Goal: Task Accomplishment & Management: Manage account settings

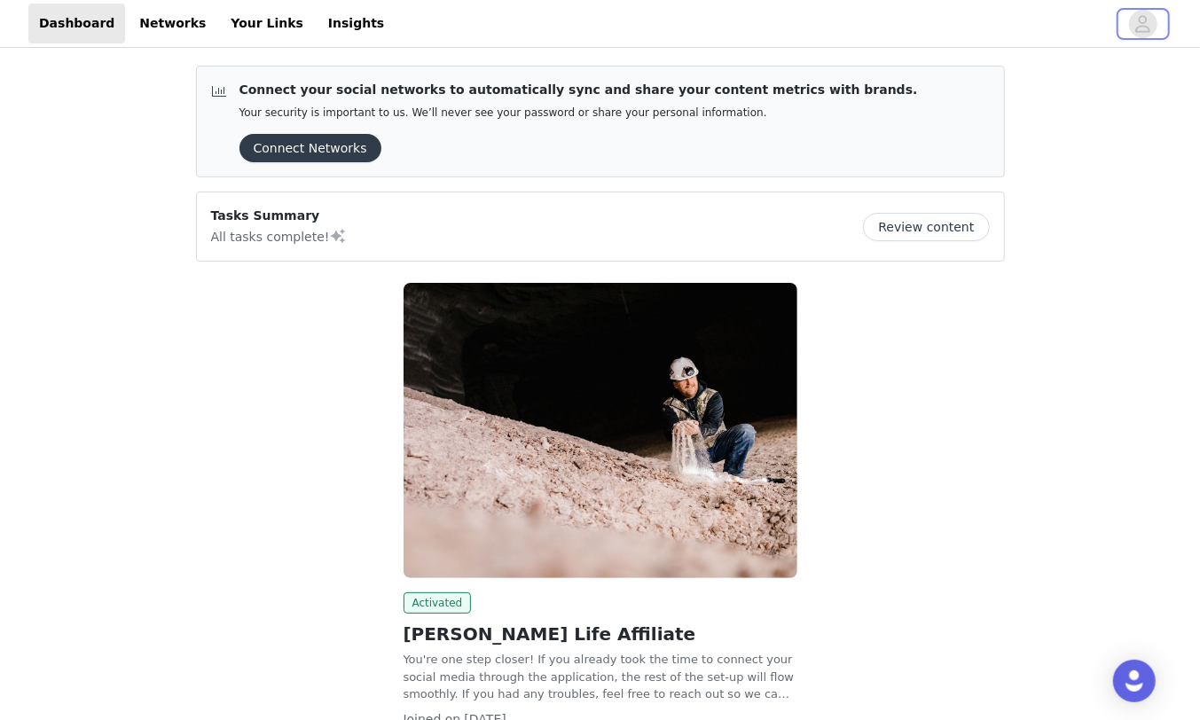
click at [1140, 19] on icon "avatar" at bounding box center [1143, 23] width 15 height 17
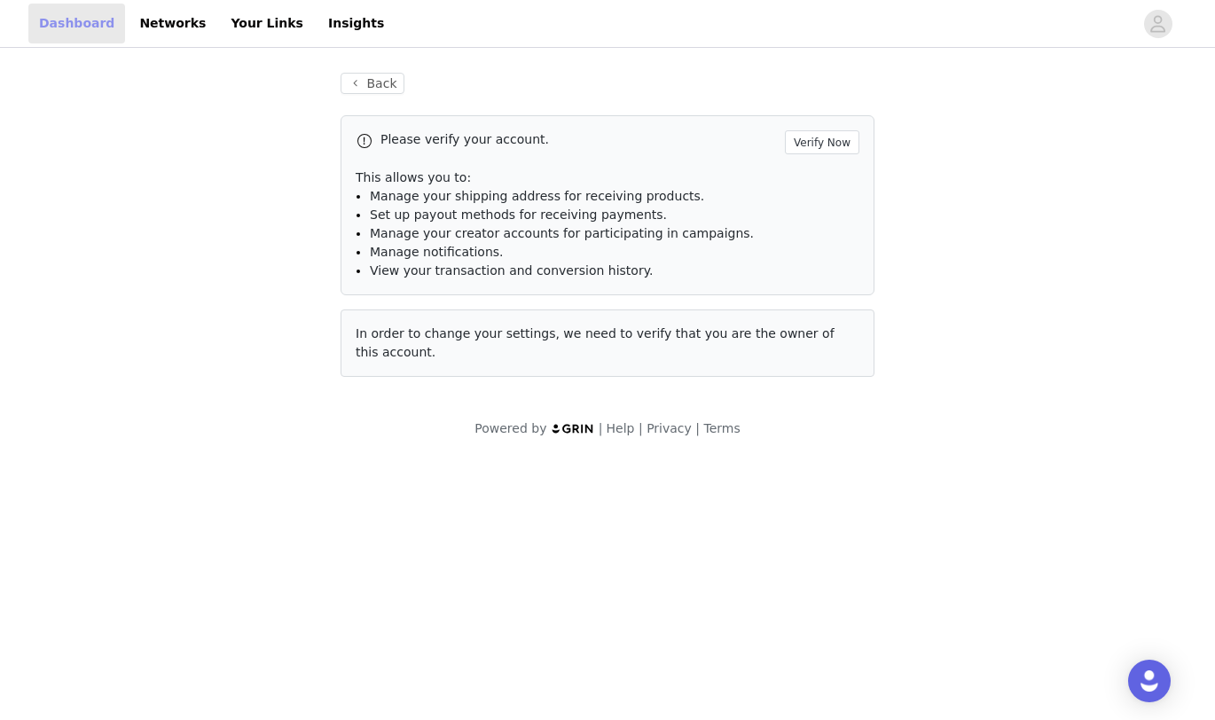
click at [55, 21] on link "Dashboard" at bounding box center [76, 24] width 97 height 40
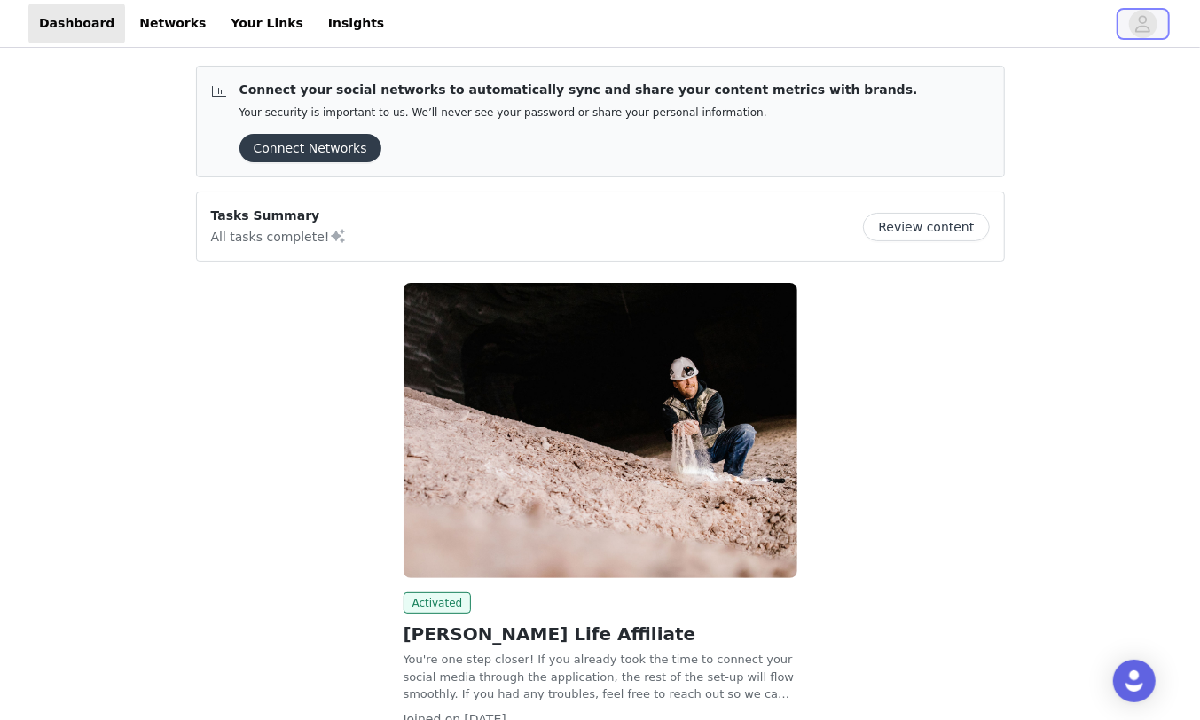
click at [1144, 20] on icon "avatar" at bounding box center [1142, 24] width 17 height 28
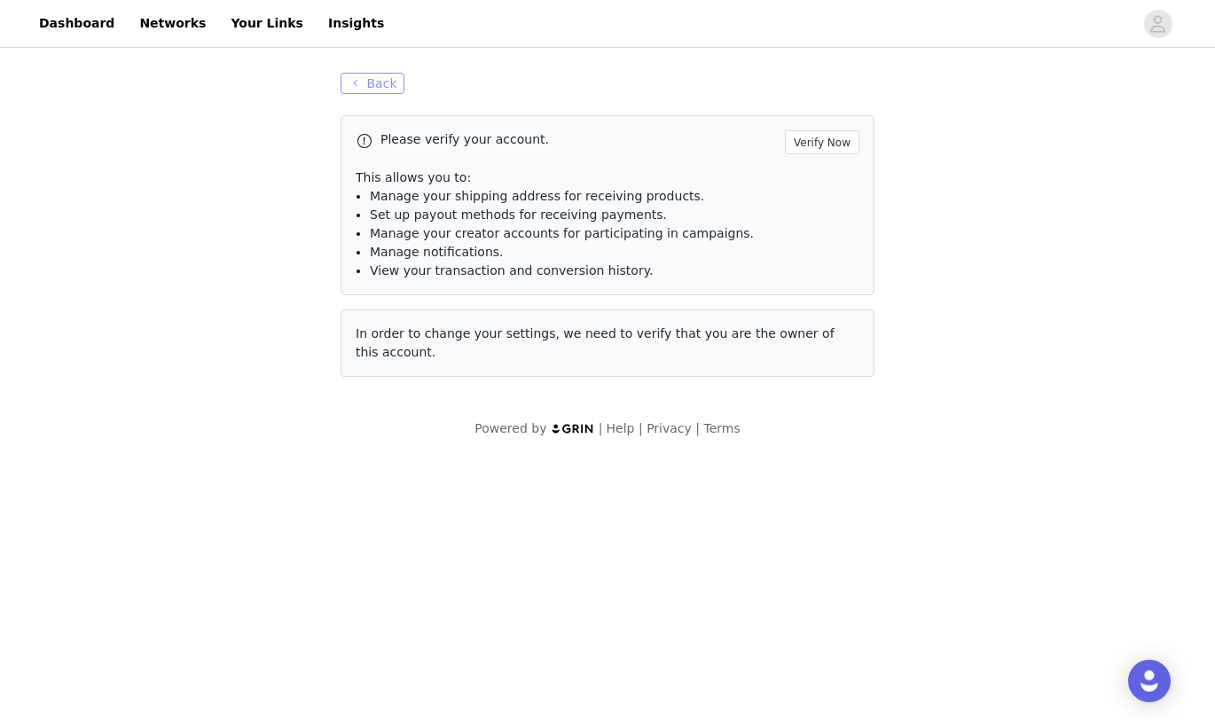
click at [391, 86] on button "Back" at bounding box center [373, 83] width 64 height 21
click at [318, 21] on link "Insights" at bounding box center [356, 24] width 77 height 40
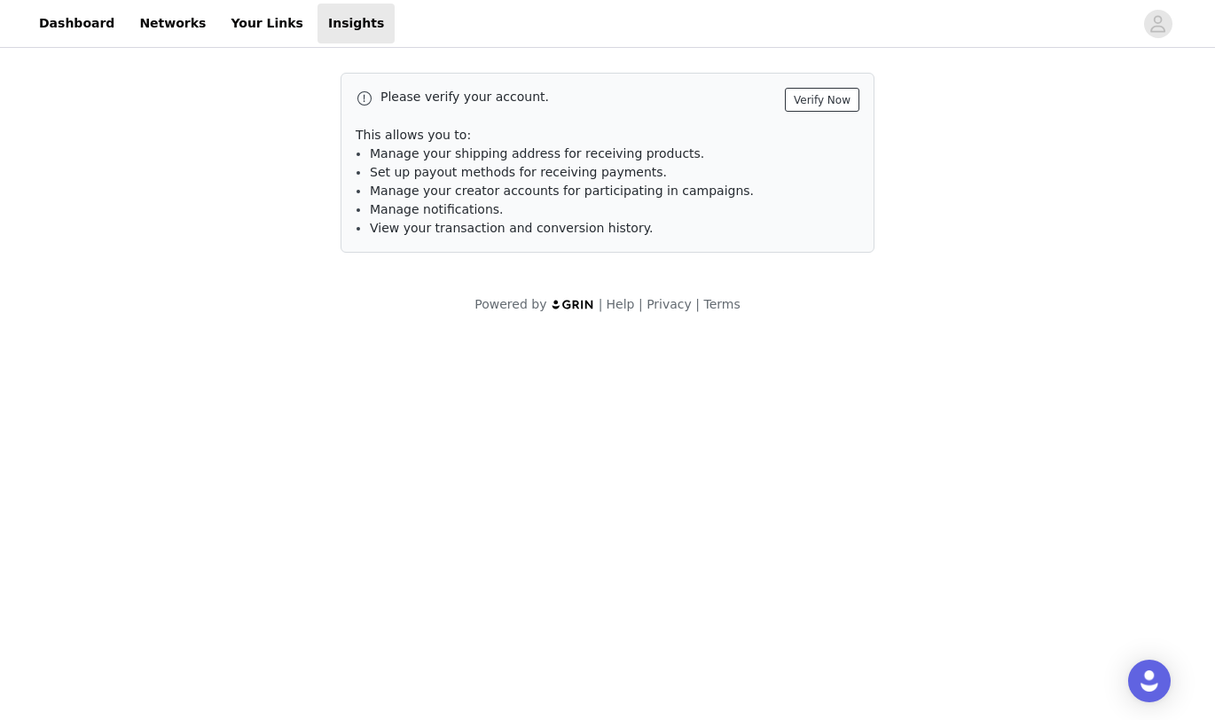
click at [828, 98] on button "Verify Now" at bounding box center [822, 100] width 75 height 24
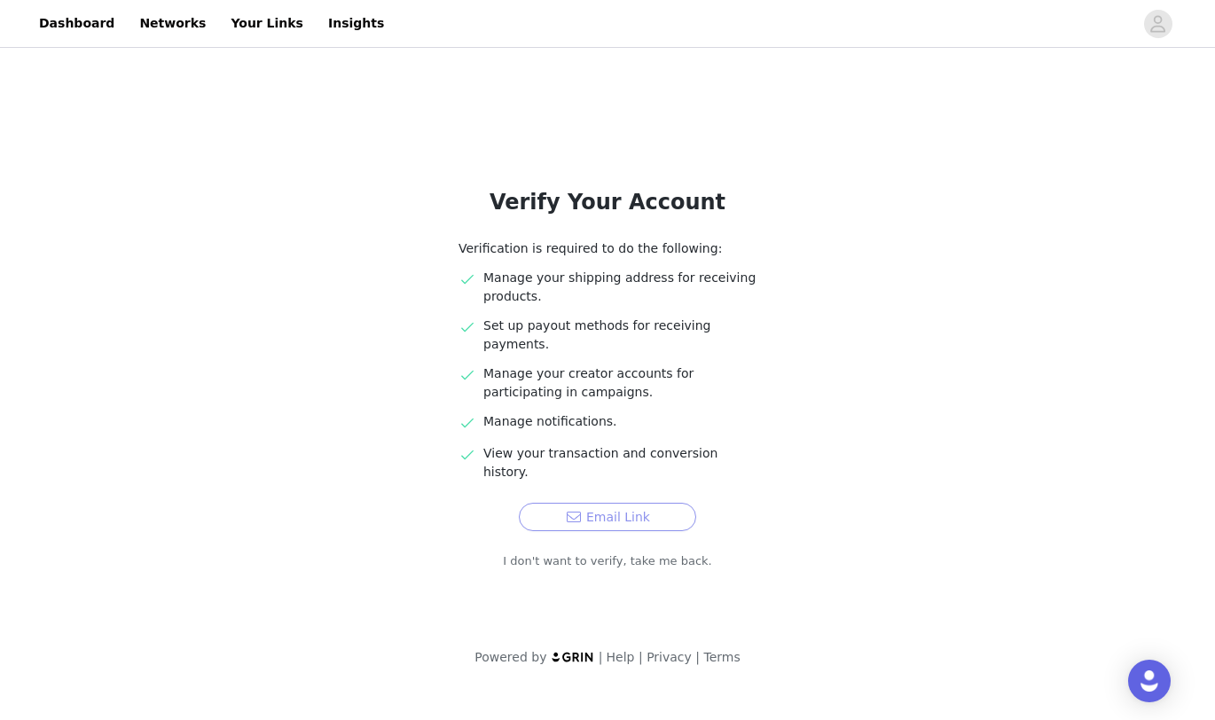
click at [600, 503] on button "Email Link" at bounding box center [607, 517] width 177 height 28
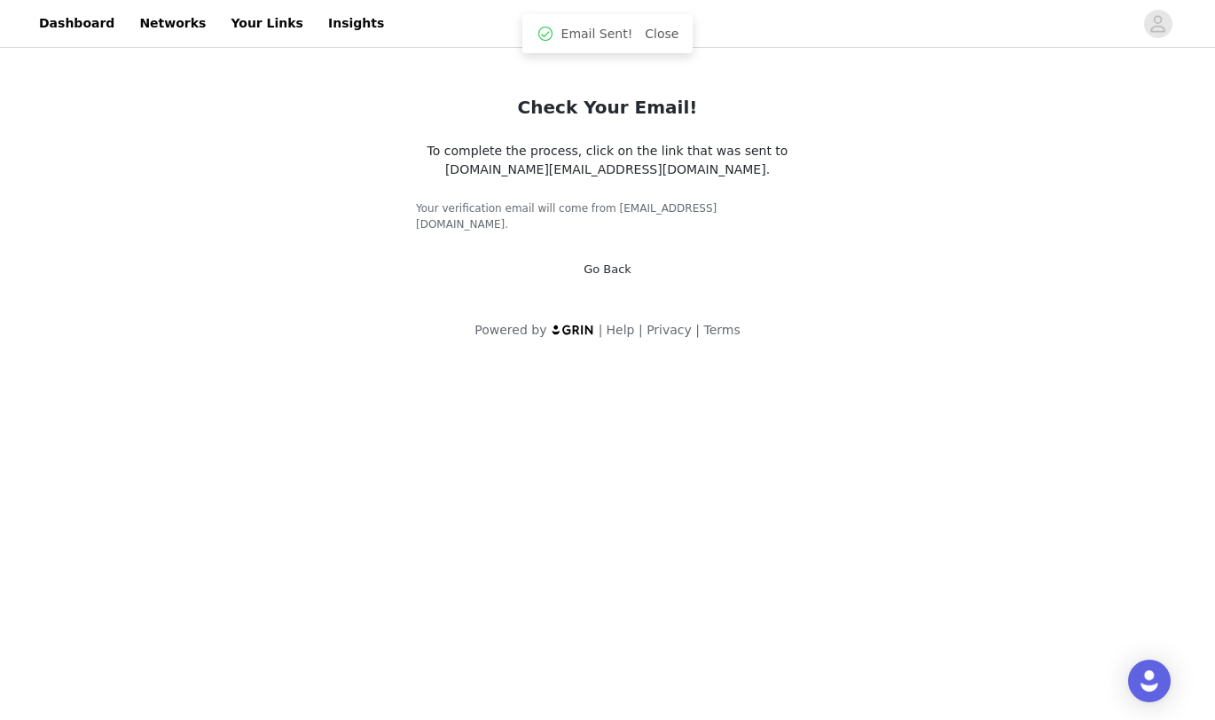
click at [585, 476] on body "Dashboard Networks Your Links Insights Check Your Email! To complete the proces…" at bounding box center [607, 360] width 1215 height 720
click at [579, 368] on body "Dashboard Networks Your Links Insights Check Your Email! To complete the proces…" at bounding box center [607, 360] width 1215 height 720
